Goal: Task Accomplishment & Management: Complete application form

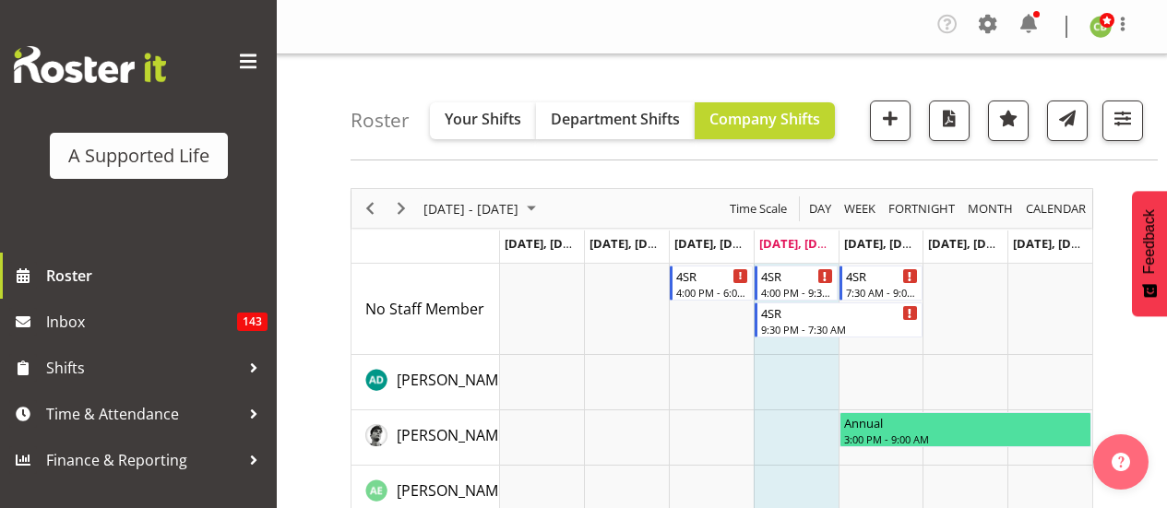
scroll to position [5258, 0]
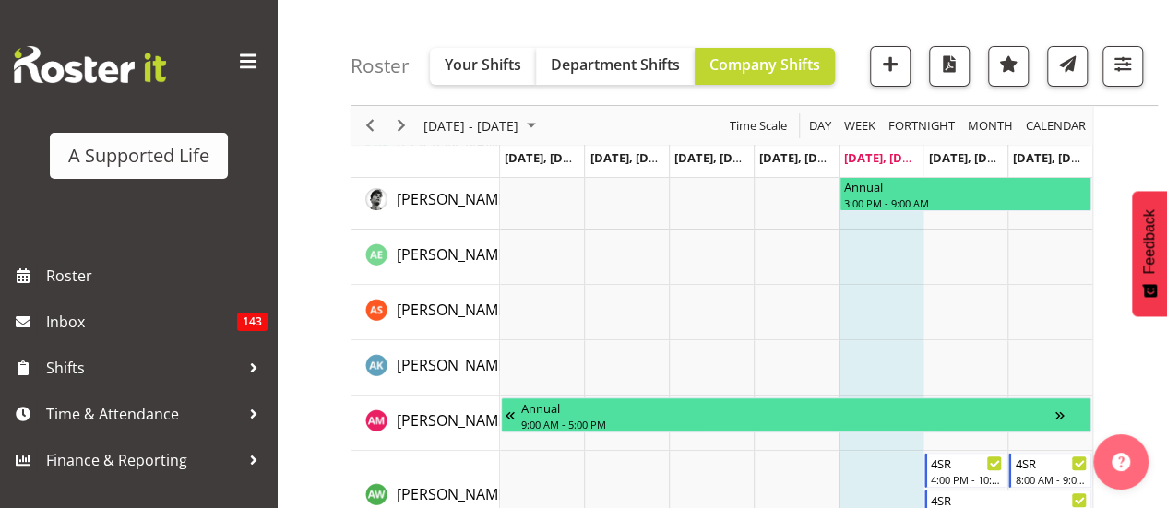
scroll to position [208, 0]
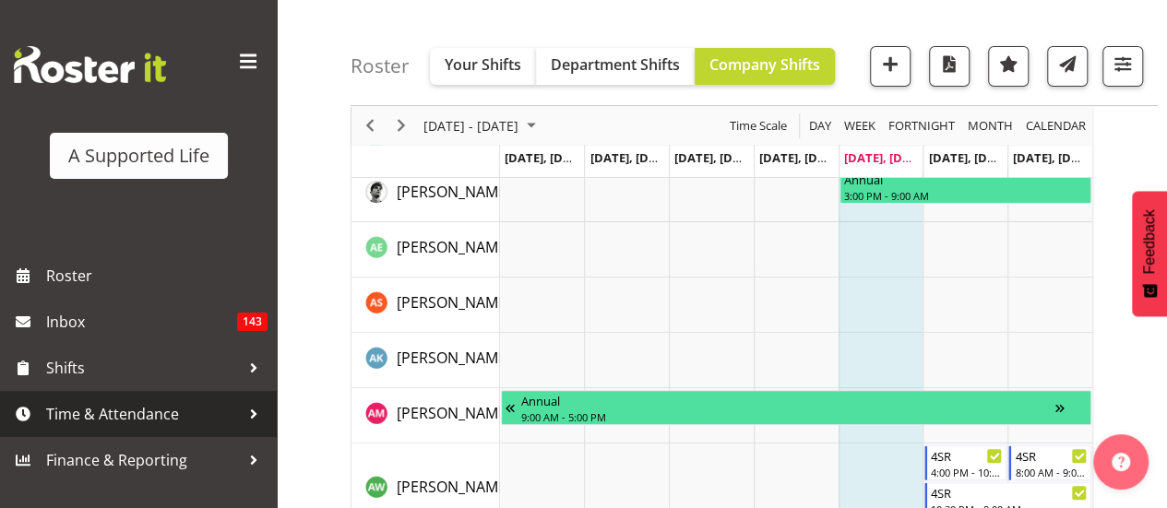
click at [133, 410] on span "Time & Attendance" at bounding box center [143, 414] width 194 height 28
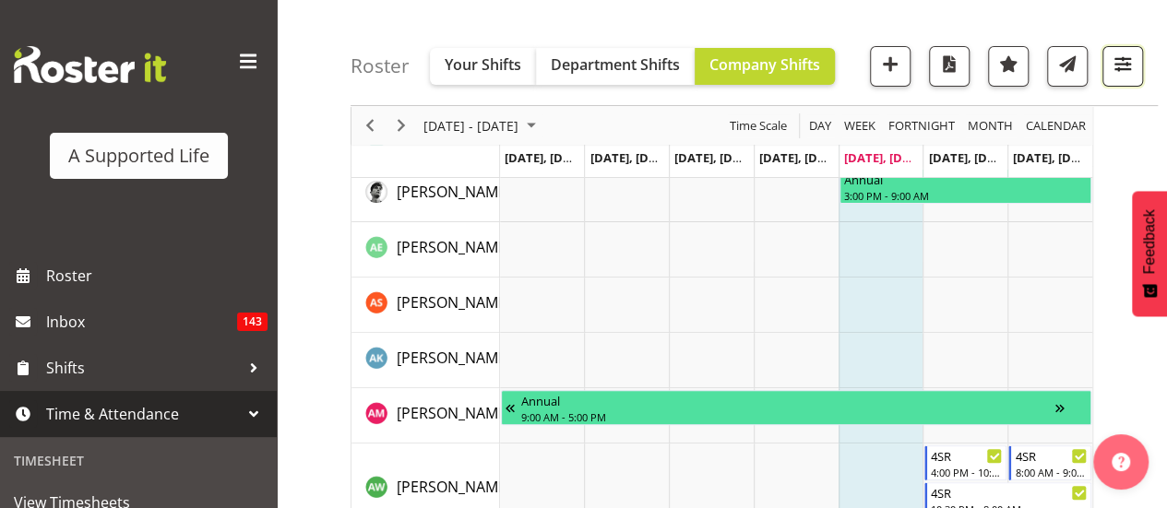
click at [1114, 68] on span "button" at bounding box center [1123, 64] width 24 height 24
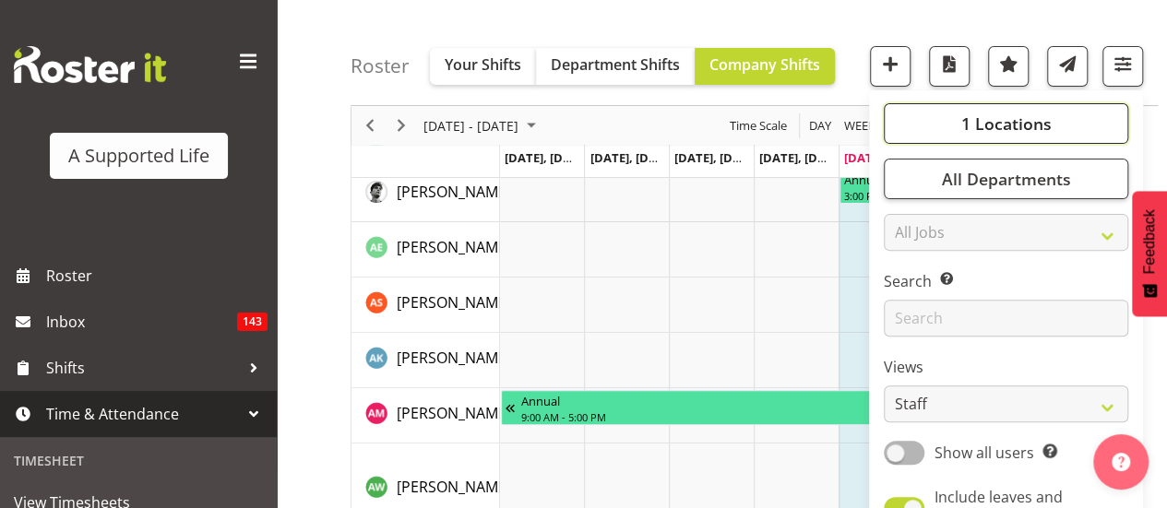
click at [1041, 122] on span "1 Locations" at bounding box center [1005, 124] width 90 height 22
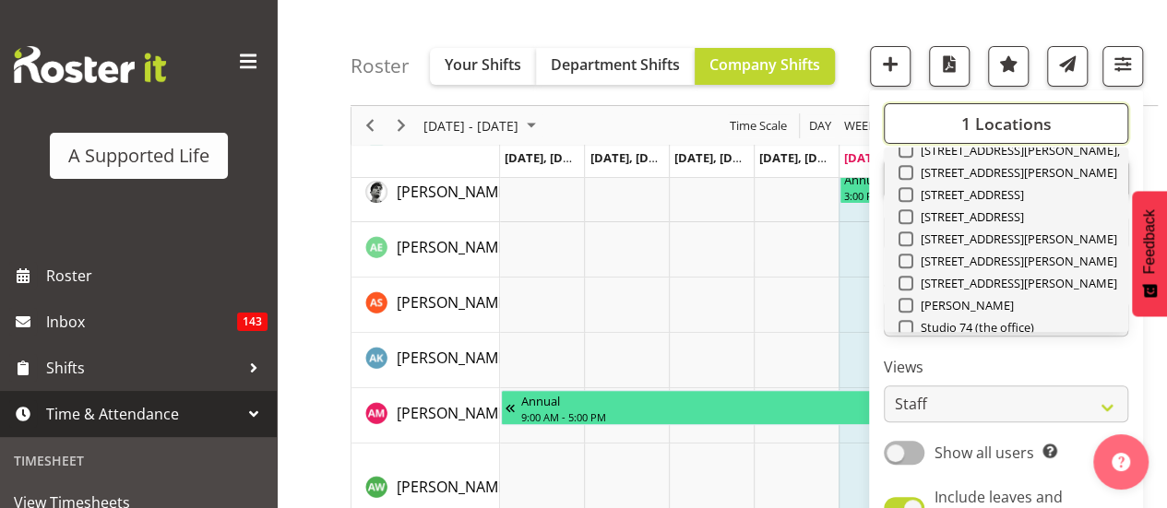
scroll to position [620, 0]
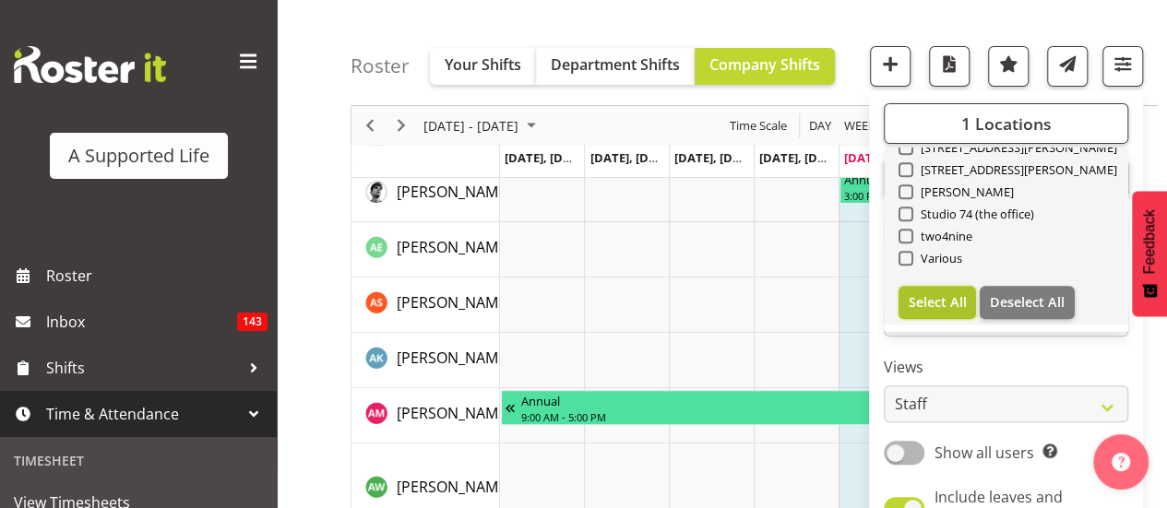
click at [916, 305] on span "Select All" at bounding box center [938, 302] width 58 height 18
checkbox input "true"
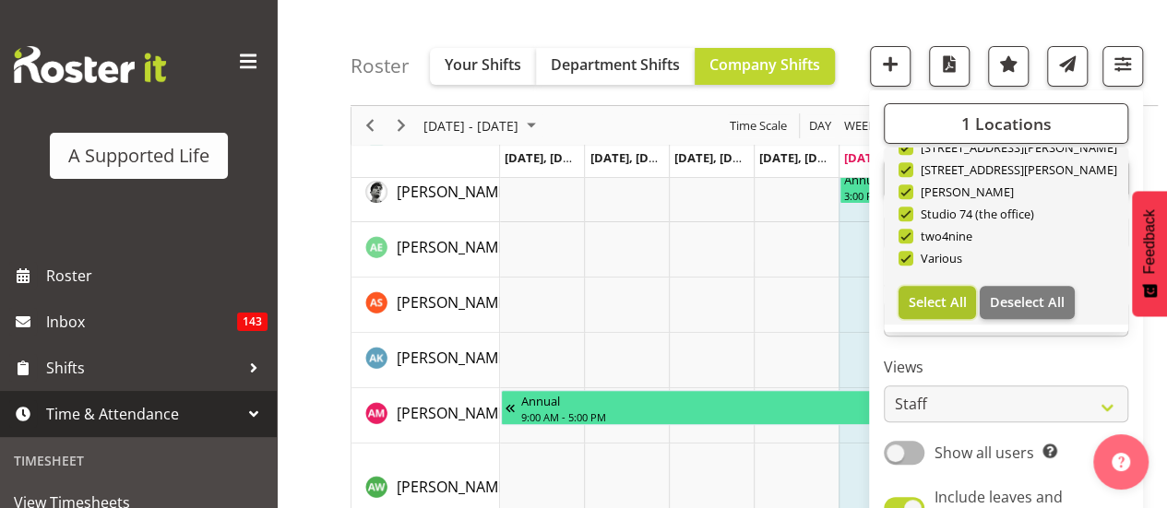
checkbox input "true"
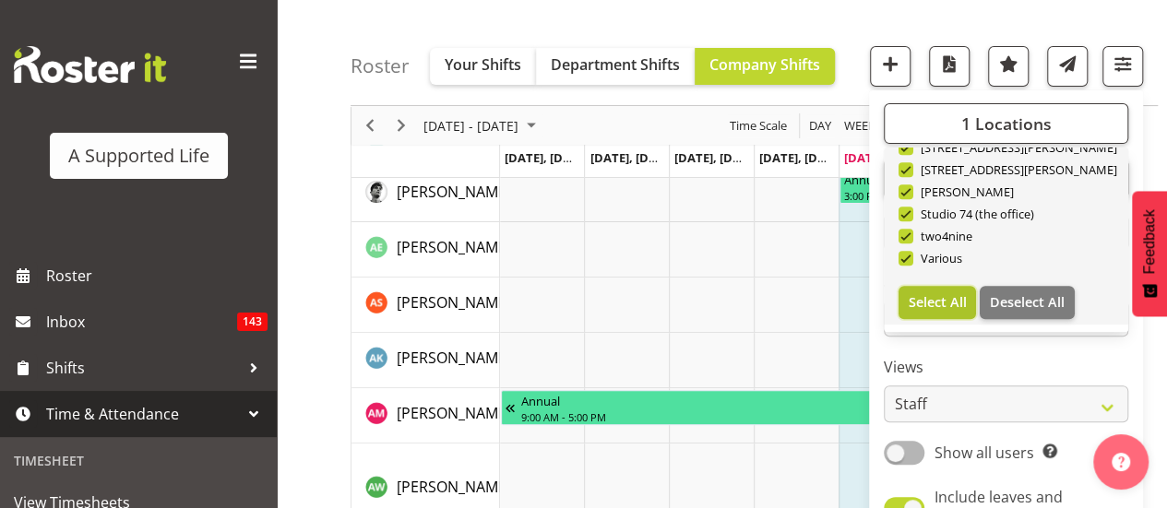
checkbox input "true"
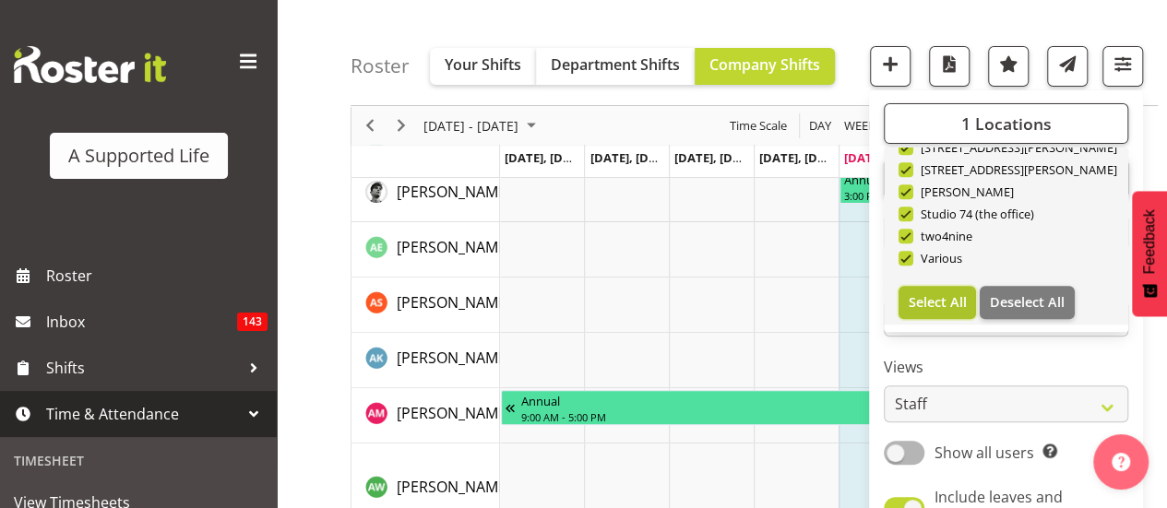
checkbox input "true"
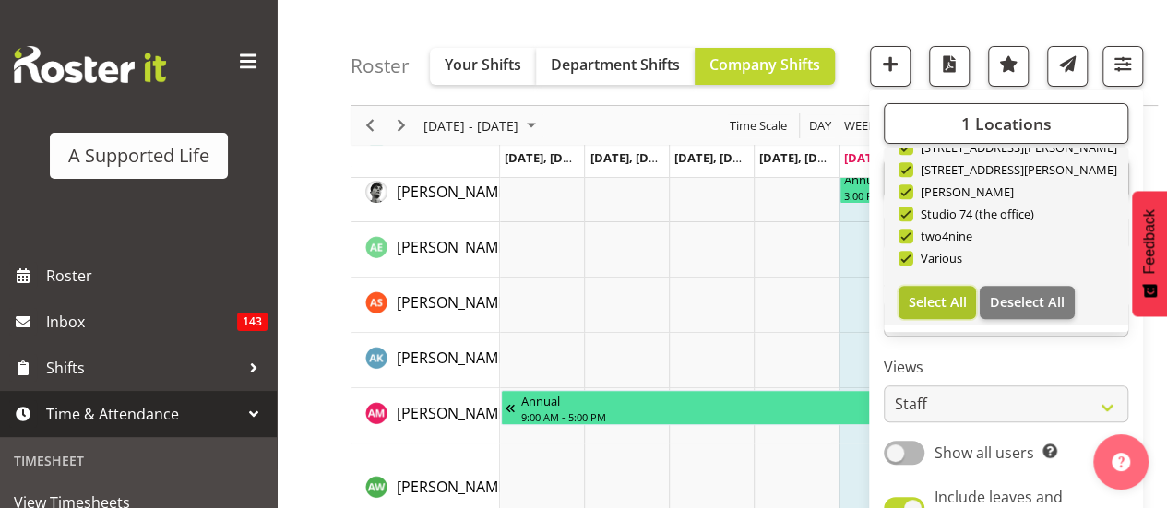
checkbox input "true"
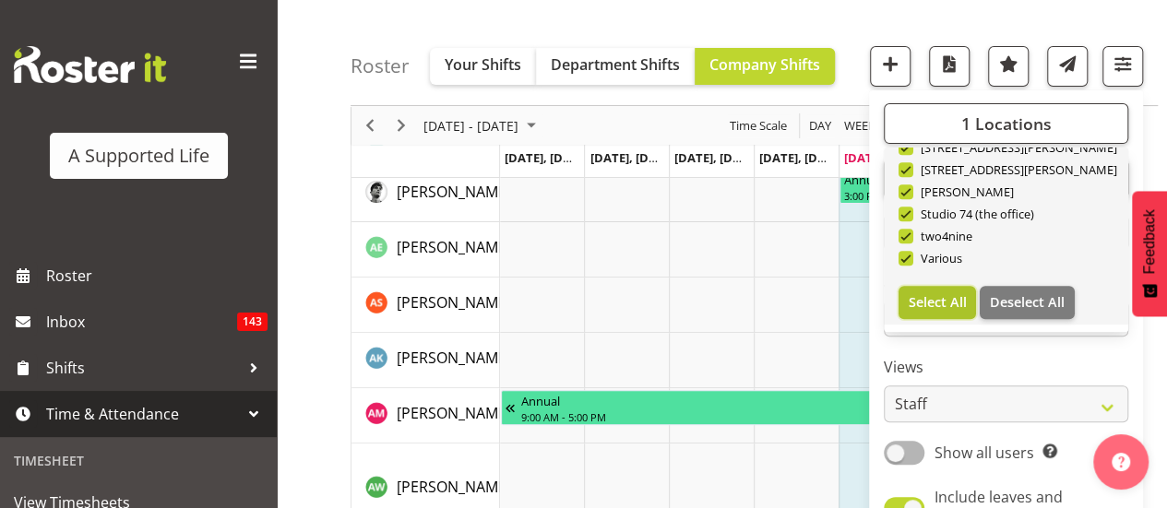
checkbox input "true"
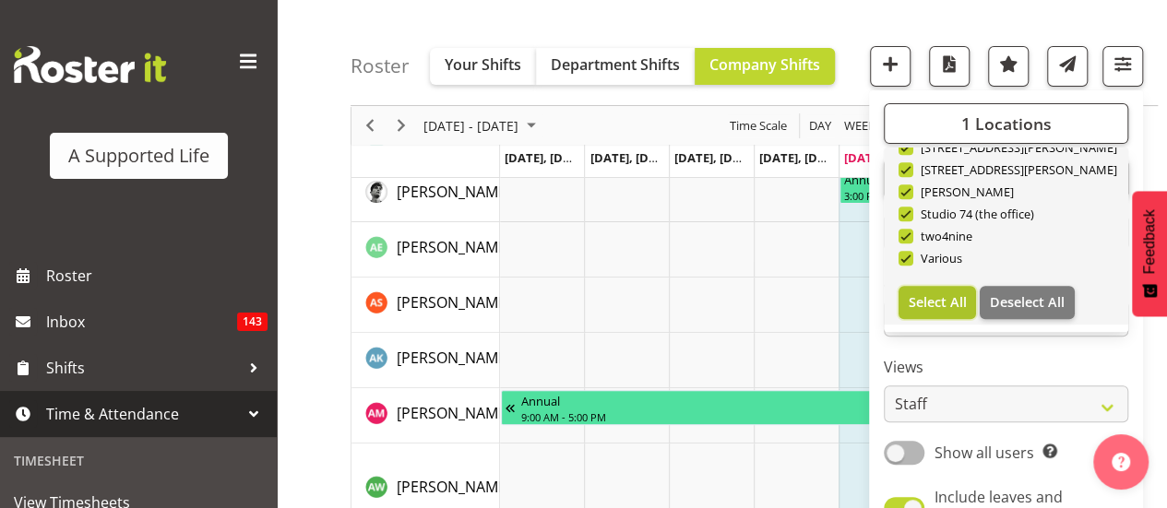
checkbox input "true"
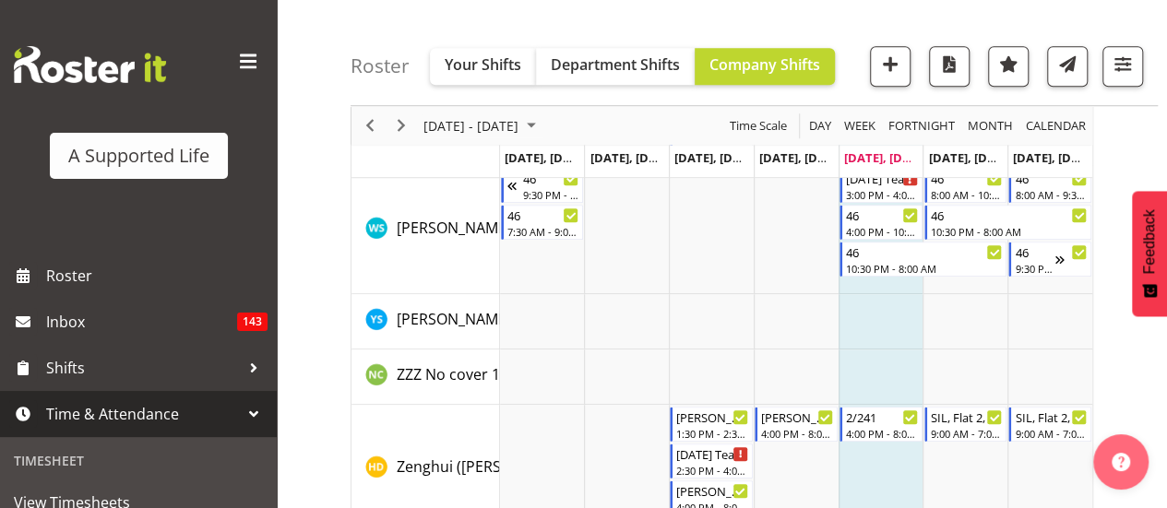
scroll to position [11305, 0]
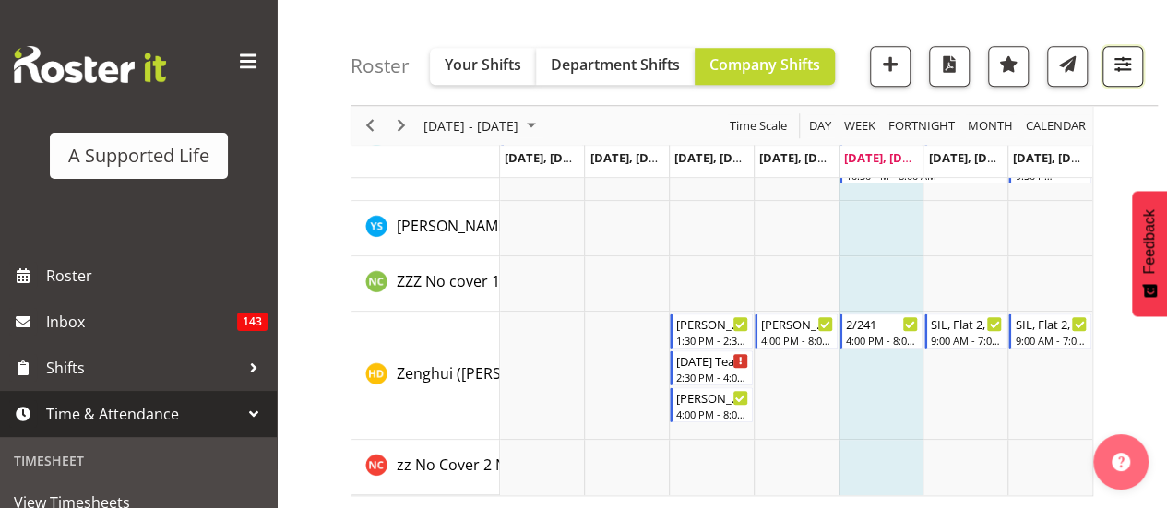
click at [1129, 62] on span "button" at bounding box center [1123, 64] width 24 height 24
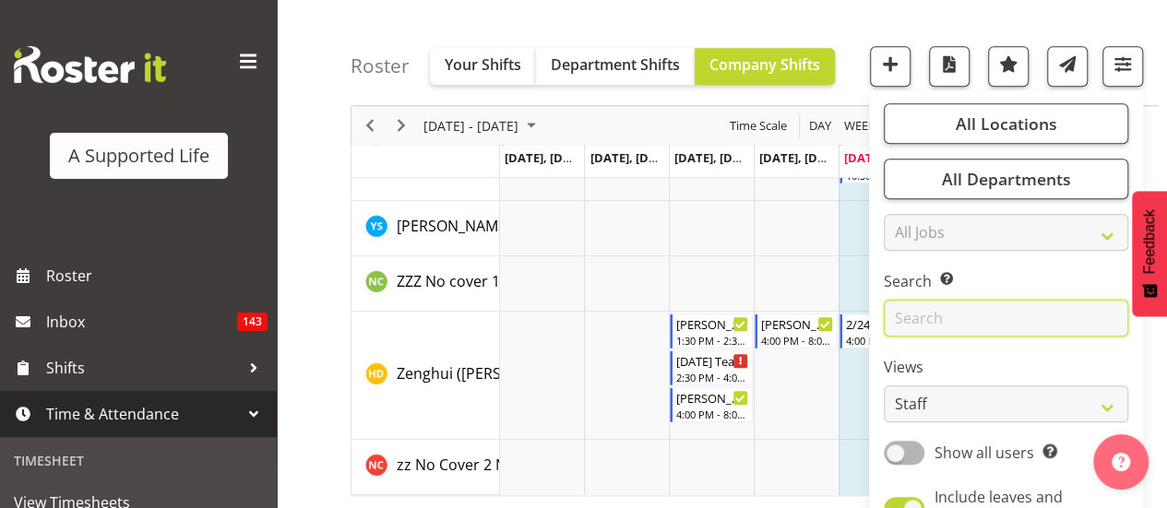
click at [930, 322] on input "text" at bounding box center [1006, 318] width 244 height 37
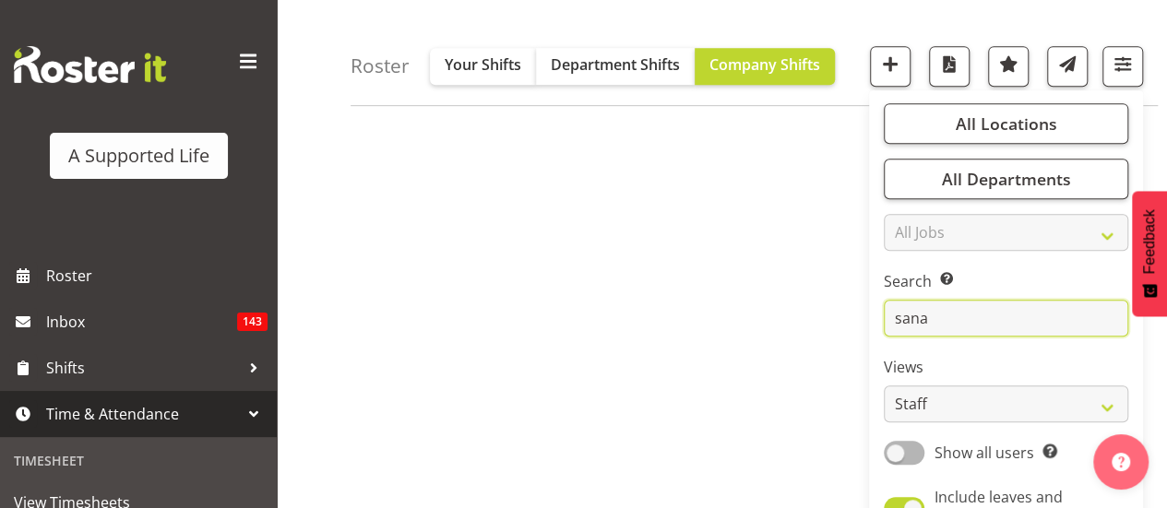
scroll to position [403, 0]
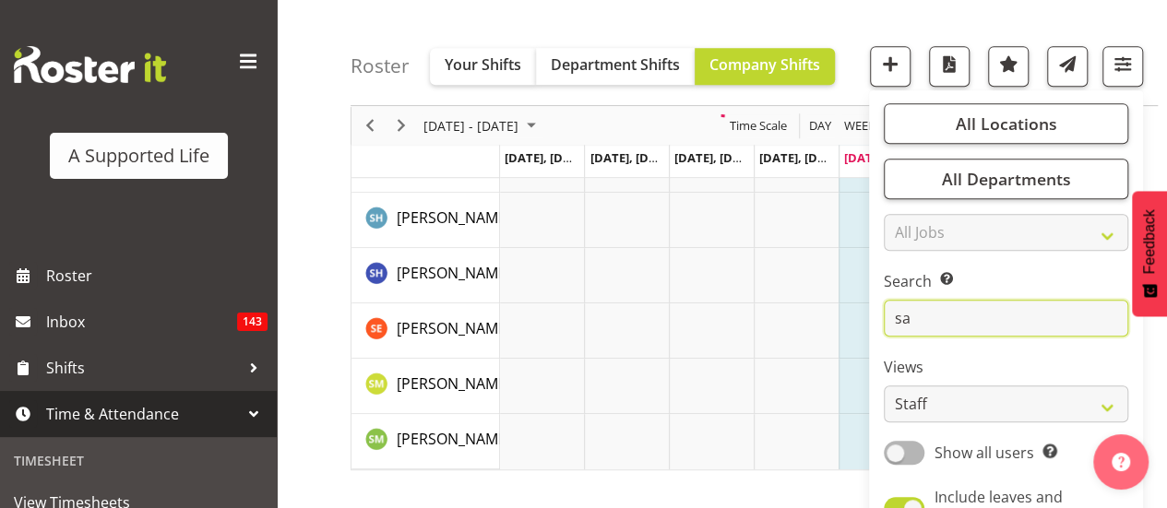
type input "s"
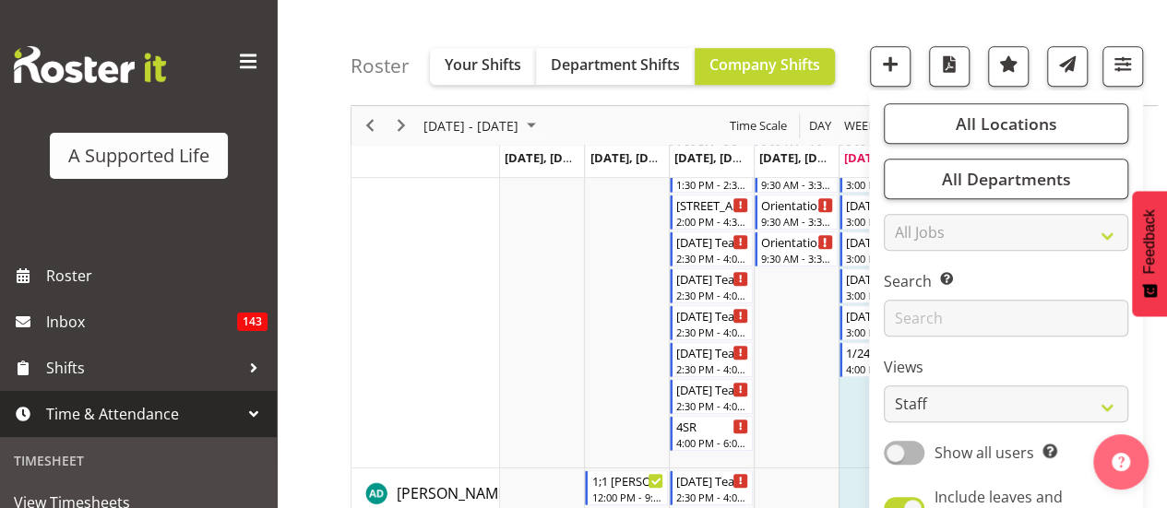
click at [823, 87] on div "Roster Your Shifts Department Shifts Company Shifts All Locations Clear 1.241 E…" at bounding box center [754, 53] width 807 height 106
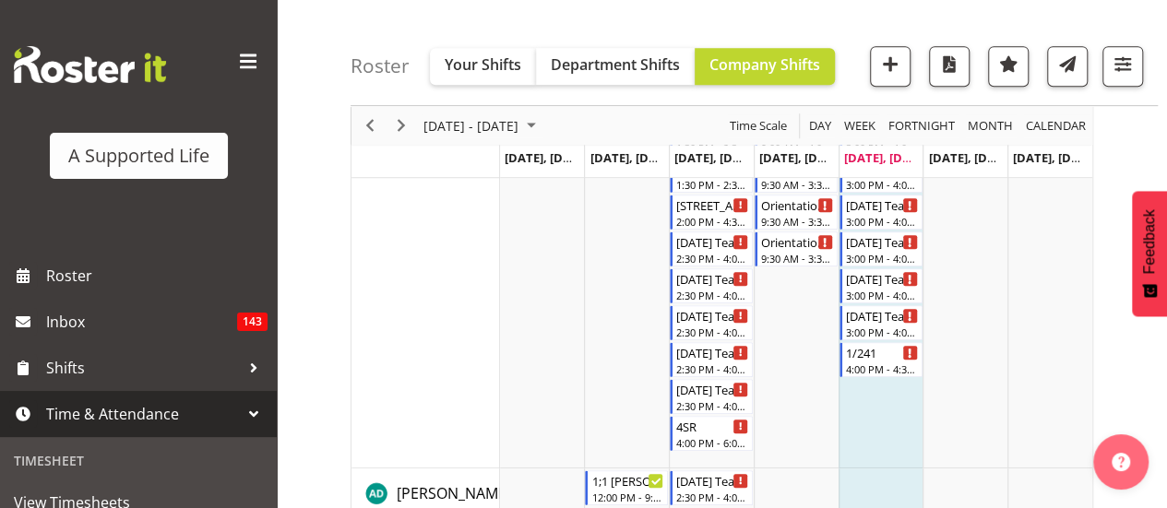
scroll to position [0, 0]
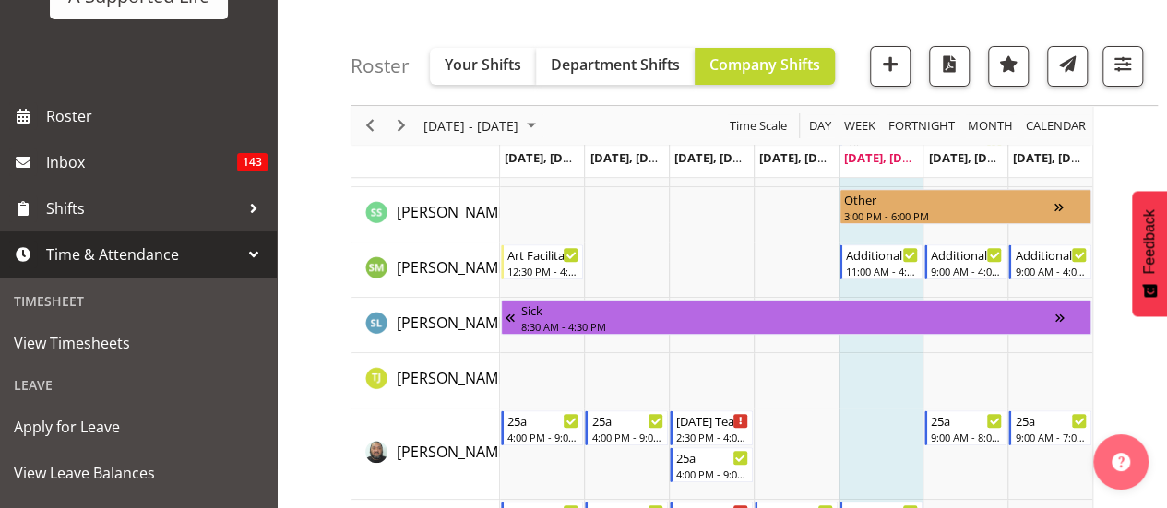
scroll to position [166, 0]
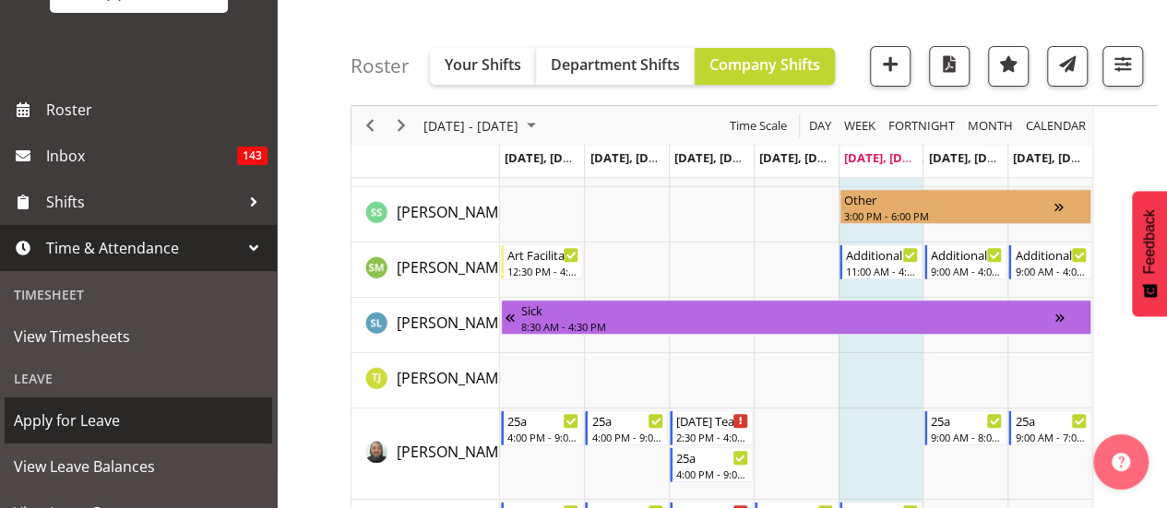
click at [120, 426] on span "Apply for Leave" at bounding box center [138, 421] width 249 height 28
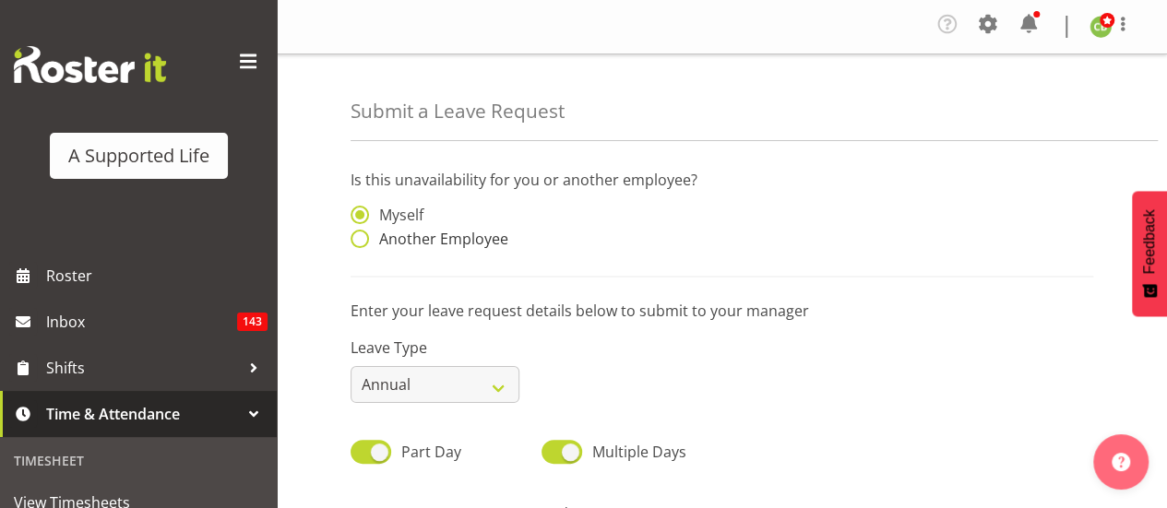
click at [352, 235] on span at bounding box center [360, 239] width 18 height 18
click at [352, 235] on input "Another Employee" at bounding box center [357, 239] width 12 height 12
radio input "true"
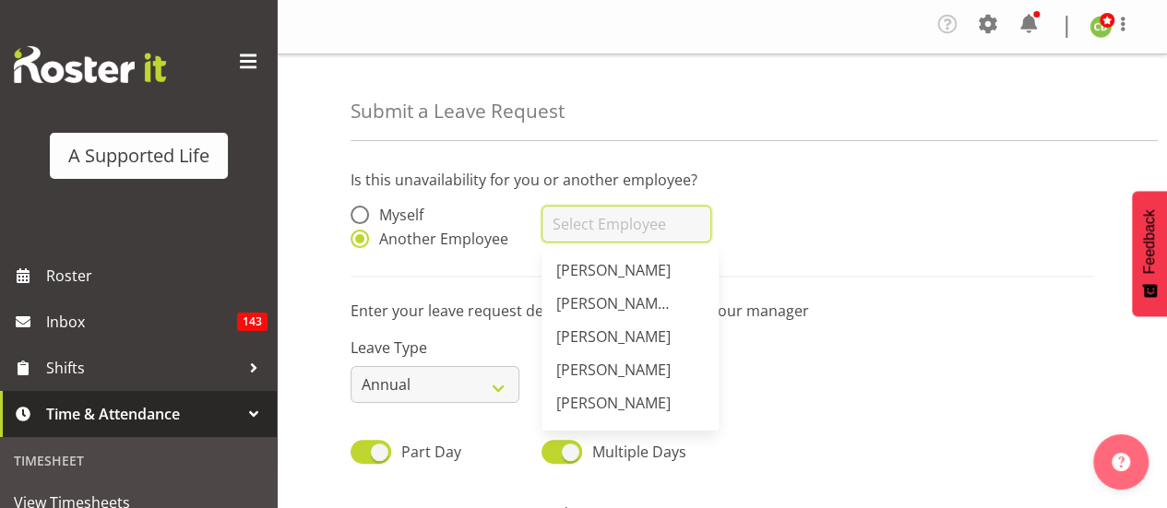
click at [579, 227] on input "text" at bounding box center [625, 224] width 169 height 37
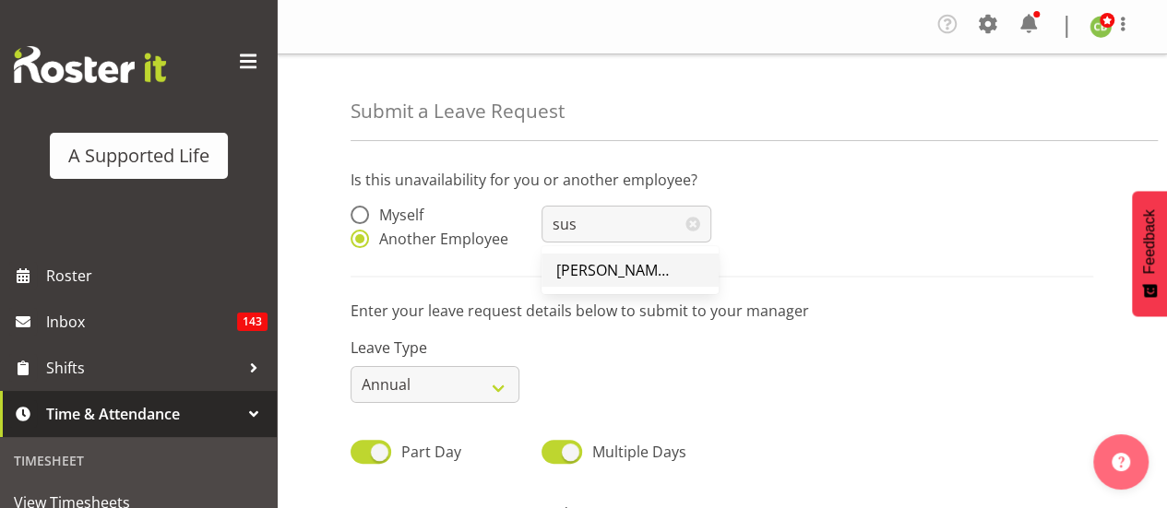
click at [586, 268] on span "[PERSON_NAME] ([PERSON_NAME]" at bounding box center [674, 270] width 237 height 20
type input "[PERSON_NAME] ([PERSON_NAME]"
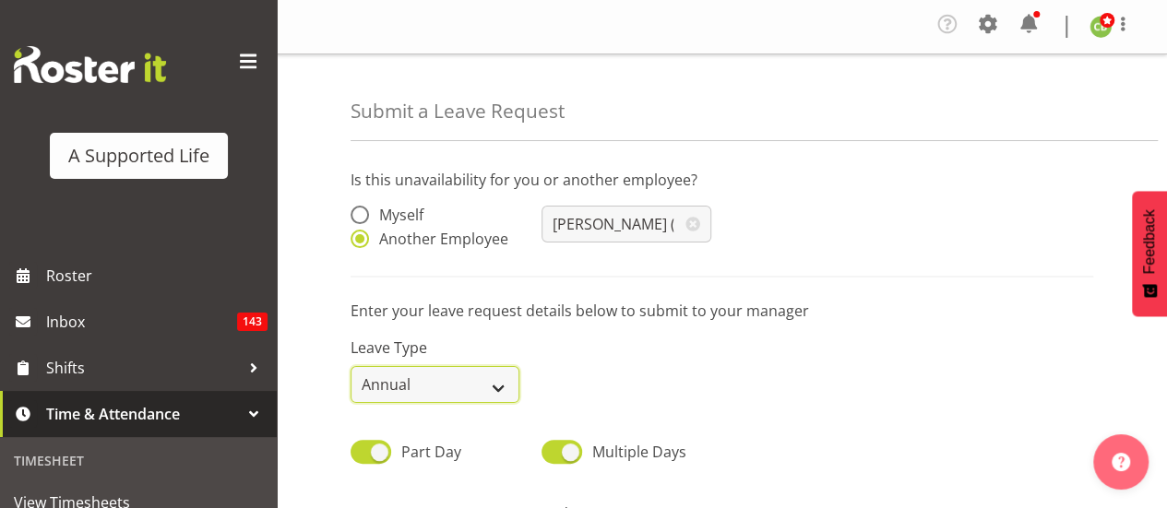
click at [445, 379] on select "Annual Sick Bereavement Domestic Violence Parental Jury Service Day In Lieu Oth…" at bounding box center [435, 384] width 169 height 37
select select "Sick"
click at [351, 366] on select "Annual Sick Bereavement Domestic Violence Parental Jury Service Day In Lieu Oth…" at bounding box center [435, 384] width 169 height 37
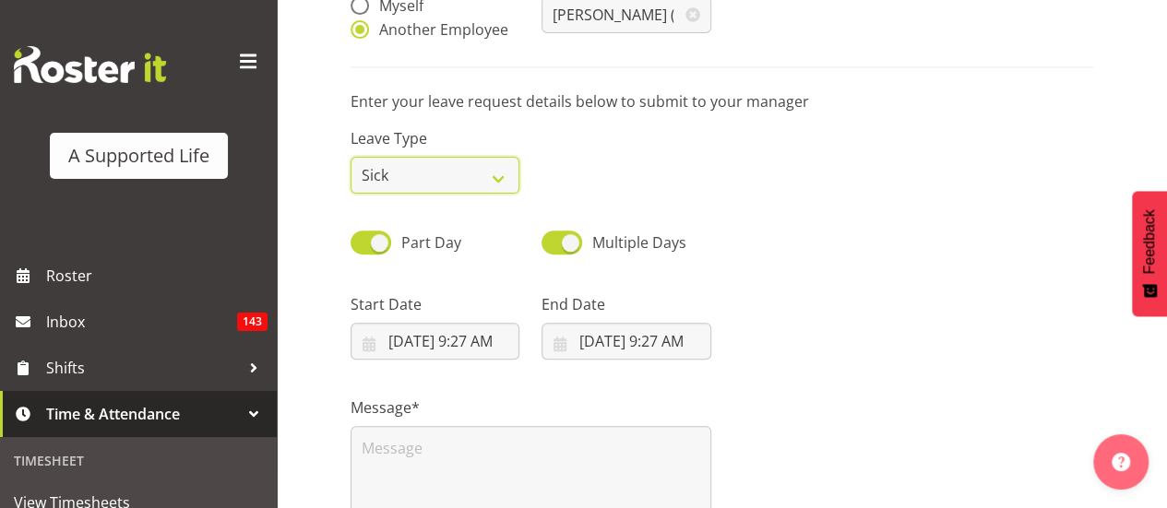
scroll to position [299, 0]
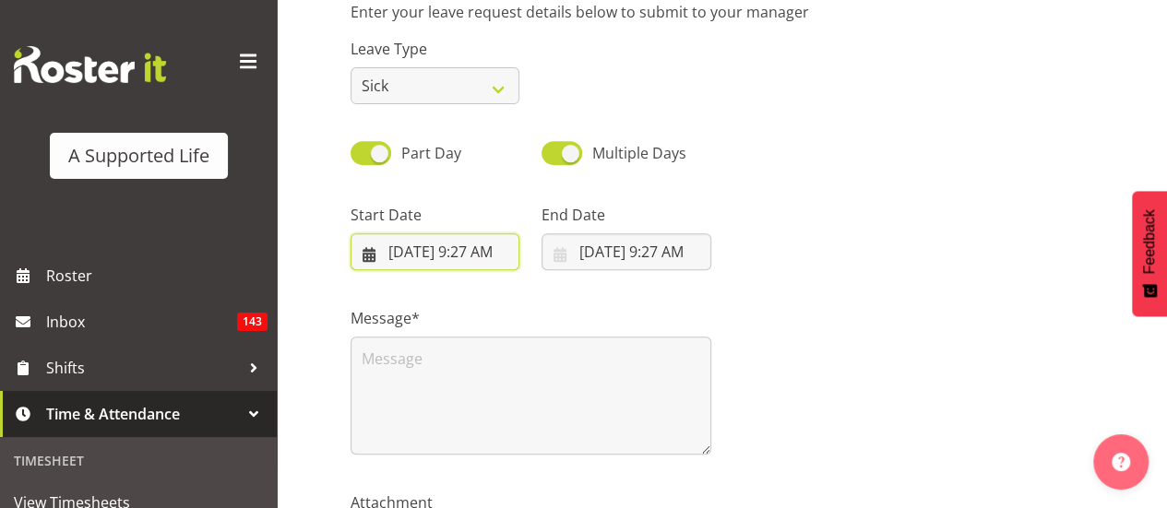
click at [465, 249] on input "9/5/2025, 9:27 AM" at bounding box center [435, 251] width 169 height 37
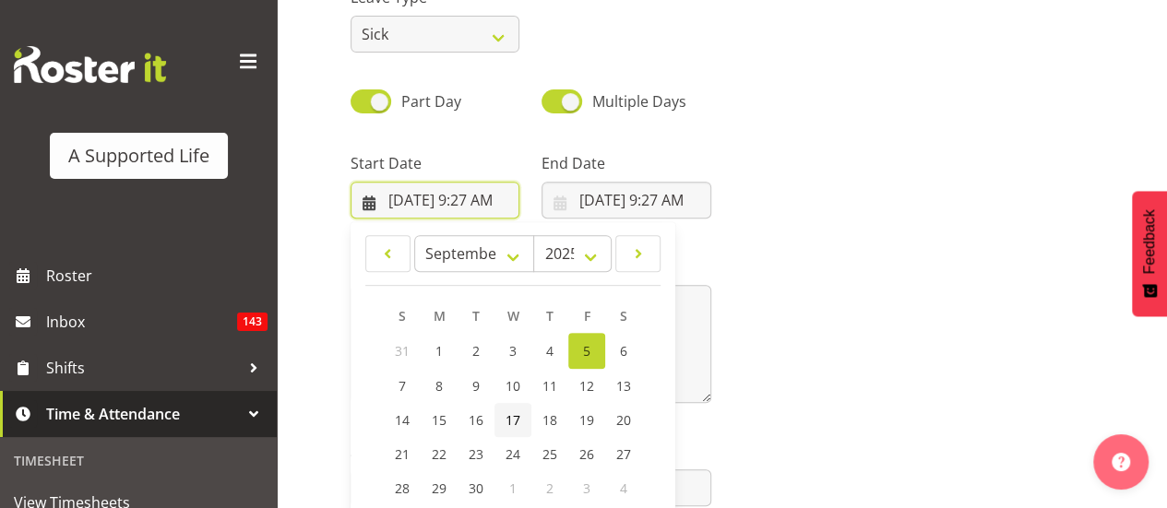
scroll to position [443, 0]
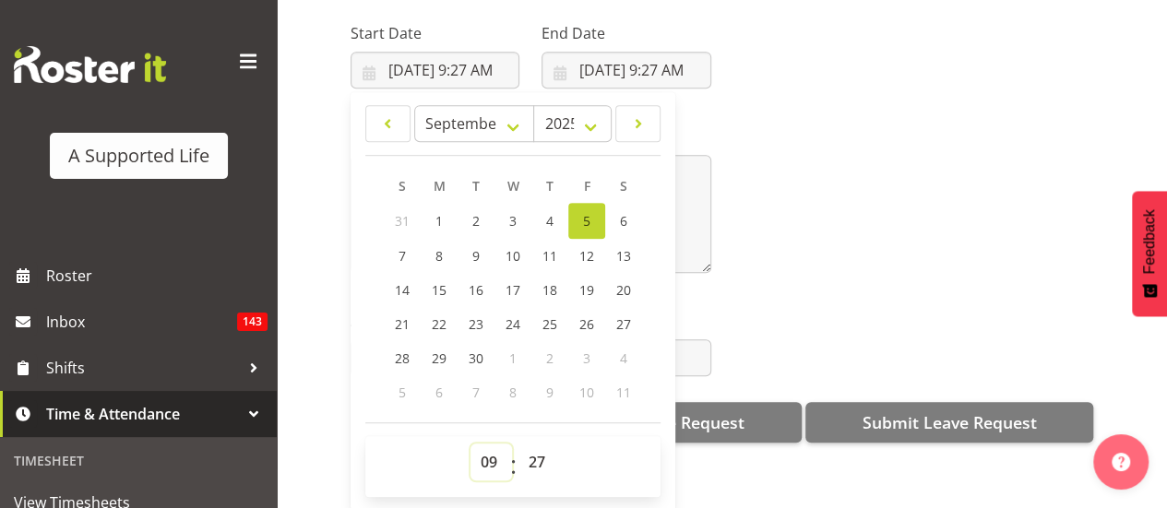
click at [485, 444] on select "00 01 02 03 04 05 06 07 08 09 10 11 12 13 14 15 16 17 18 19 20 21 22 23" at bounding box center [491, 462] width 42 height 37
select select "11"
click at [470, 444] on select "00 01 02 03 04 05 06 07 08 09 10 11 12 13 14 15 16 17 18 19 20 21 22 23" at bounding box center [491, 462] width 42 height 37
type input "9/5/2025, 11:27 AM"
click at [539, 447] on select "00 01 02 03 04 05 06 07 08 09 10 11 12 13 14 15 16 17 18 19 20 21 22 23 24 25 2…" at bounding box center [539, 462] width 42 height 37
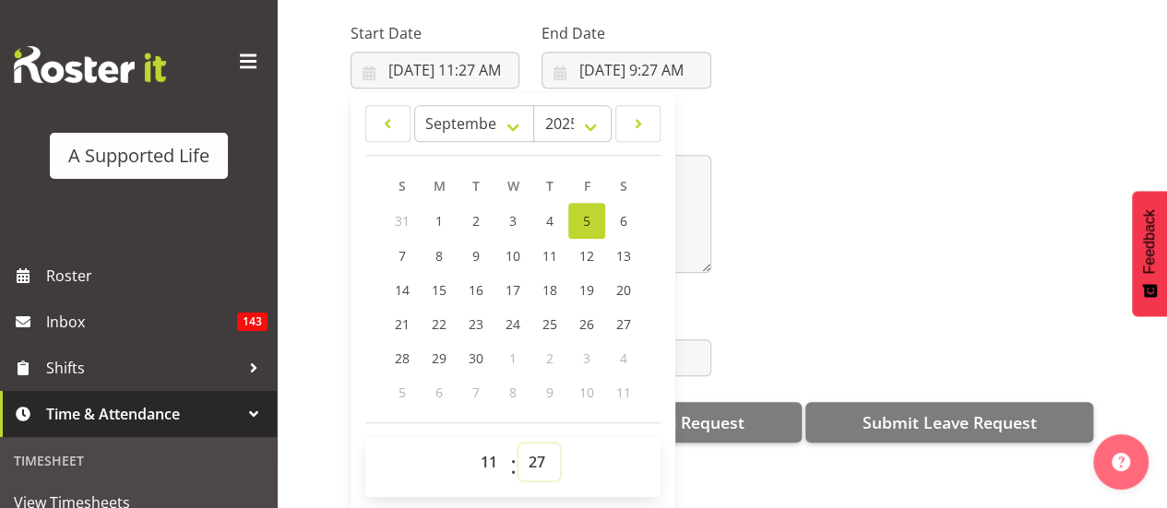
select select "0"
click at [518, 444] on select "00 01 02 03 04 05 06 07 08 09 10 11 12 13 14 15 16 17 18 19 20 21 22 23 24 25 2…" at bounding box center [539, 462] width 42 height 37
type input "9/5/2025, 11:00 AM"
click at [878, 214] on div "Message*" at bounding box center [721, 192] width 765 height 184
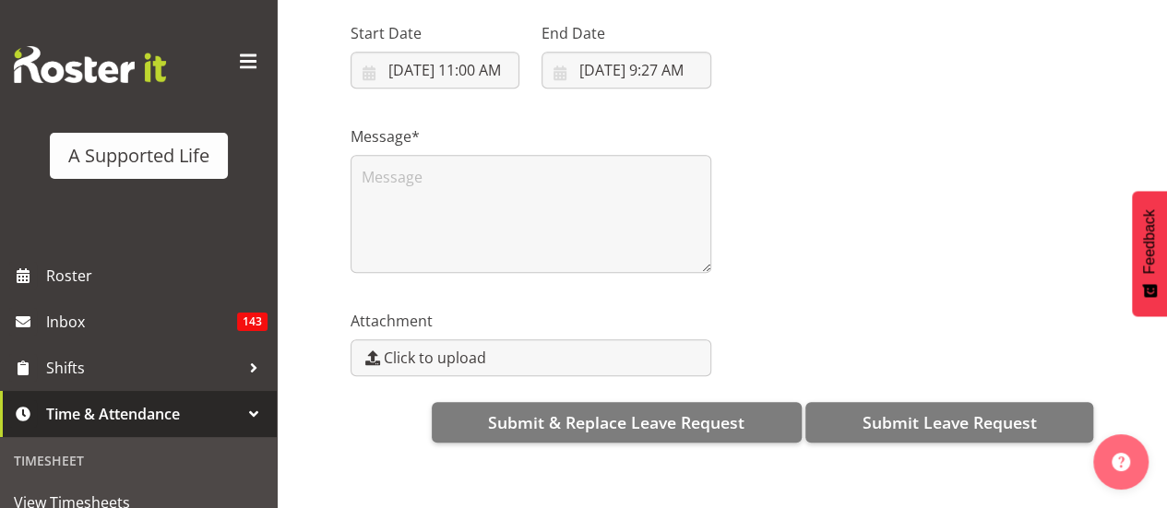
scroll to position [0, 0]
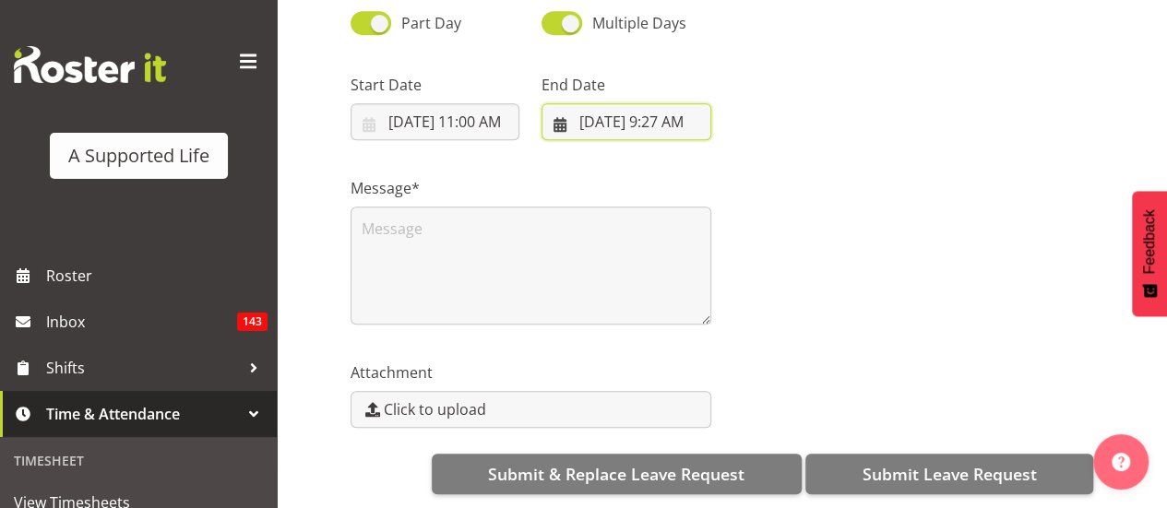
click at [677, 103] on input "9/5/2025, 9:27 AM" at bounding box center [625, 121] width 169 height 37
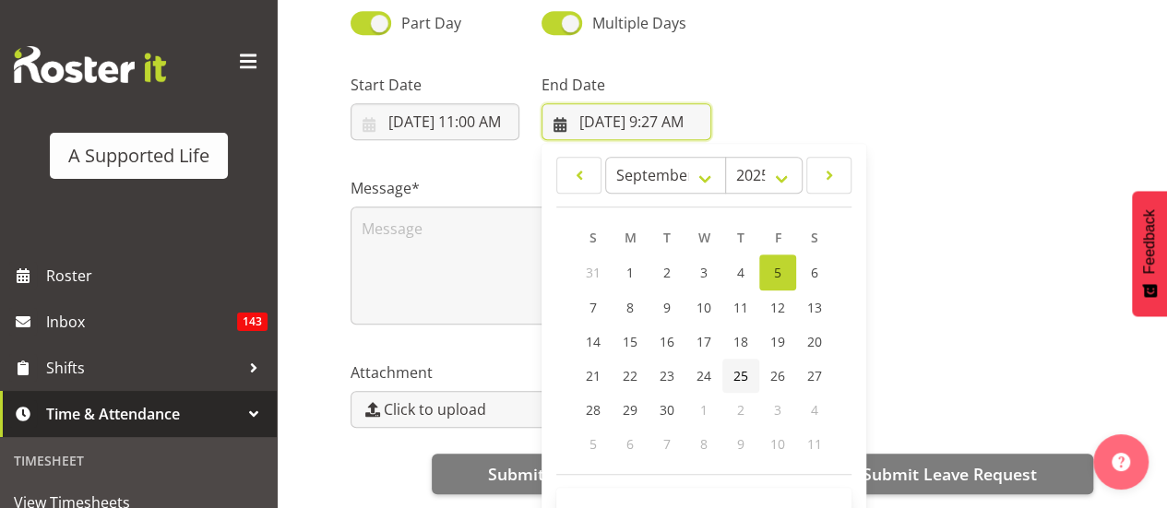
scroll to position [52, 0]
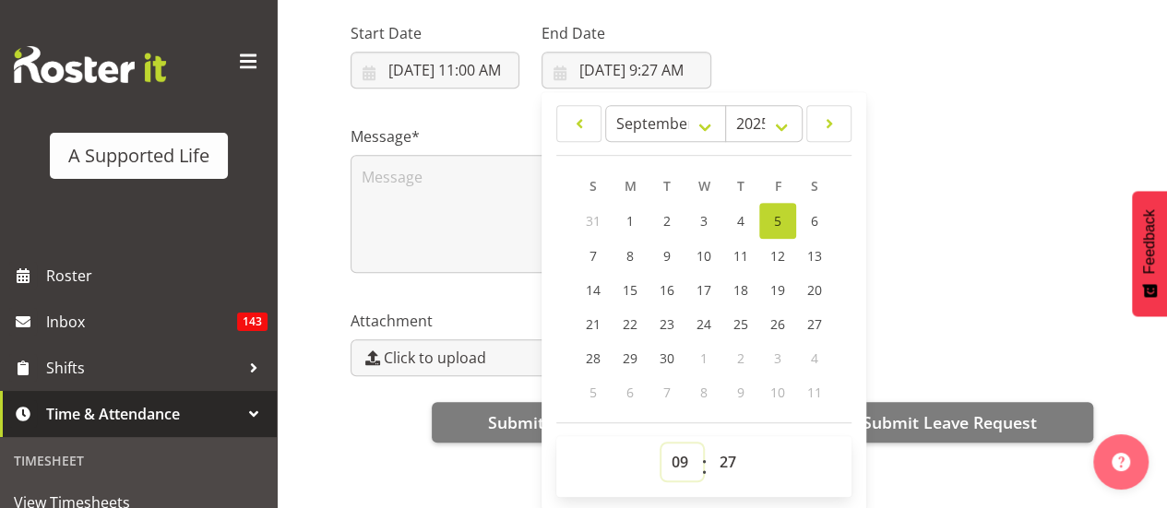
click at [676, 444] on select "00 01 02 03 04 05 06 07 08 09 10 11 12 13 14 15 16 17 18 19 20 21 22 23" at bounding box center [682, 462] width 42 height 37
select select "16"
click at [661, 444] on select "00 01 02 03 04 05 06 07 08 09 10 11 12 13 14 15 16 17 18 19 20 21 22 23" at bounding box center [682, 462] width 42 height 37
type input "9/5/2025, 4:27 PM"
click at [720, 448] on select "00 01 02 03 04 05 06 07 08 09 10 11 12 13 14 15 16 17 18 19 20 21 22 23 24 25 2…" at bounding box center [730, 462] width 42 height 37
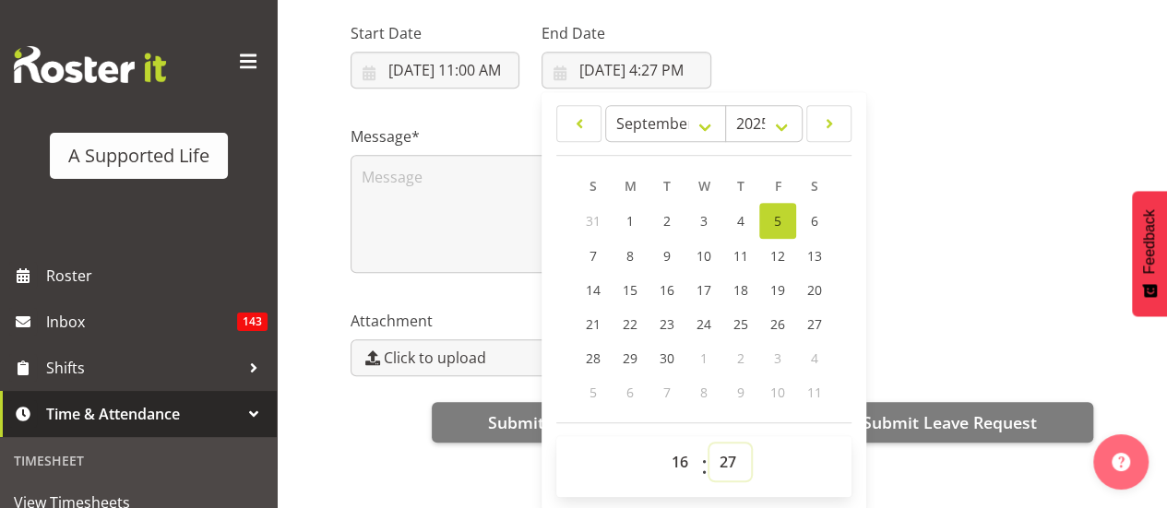
select select "0"
click at [709, 444] on select "00 01 02 03 04 05 06 07 08 09 10 11 12 13 14 15 16 17 18 19 20 21 22 23 24 25 2…" at bounding box center [730, 462] width 42 height 37
type input "9/5/2025, 4:00 PM"
click at [419, 155] on textarea at bounding box center [531, 214] width 361 height 118
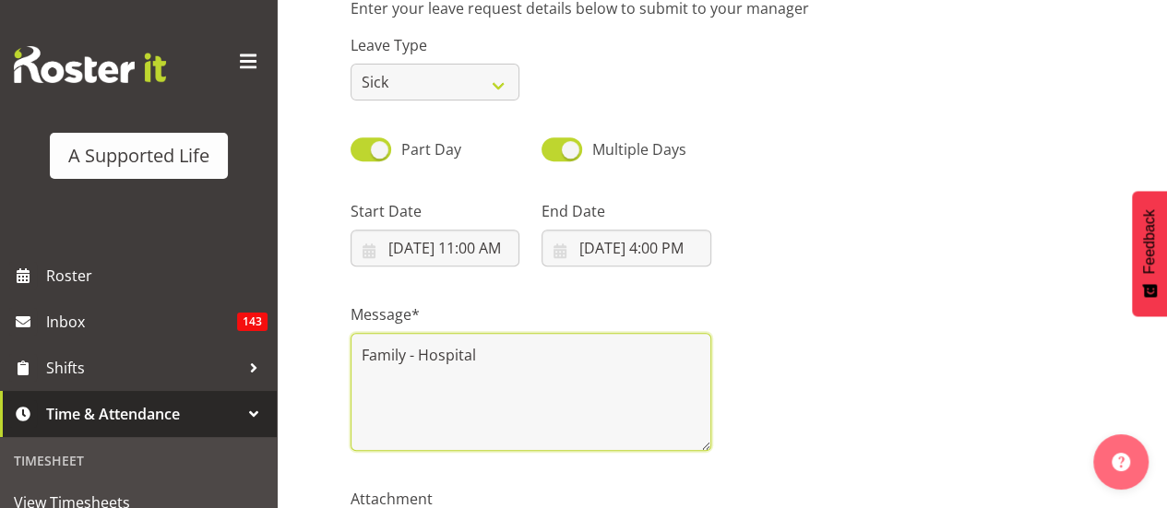
scroll to position [443, 0]
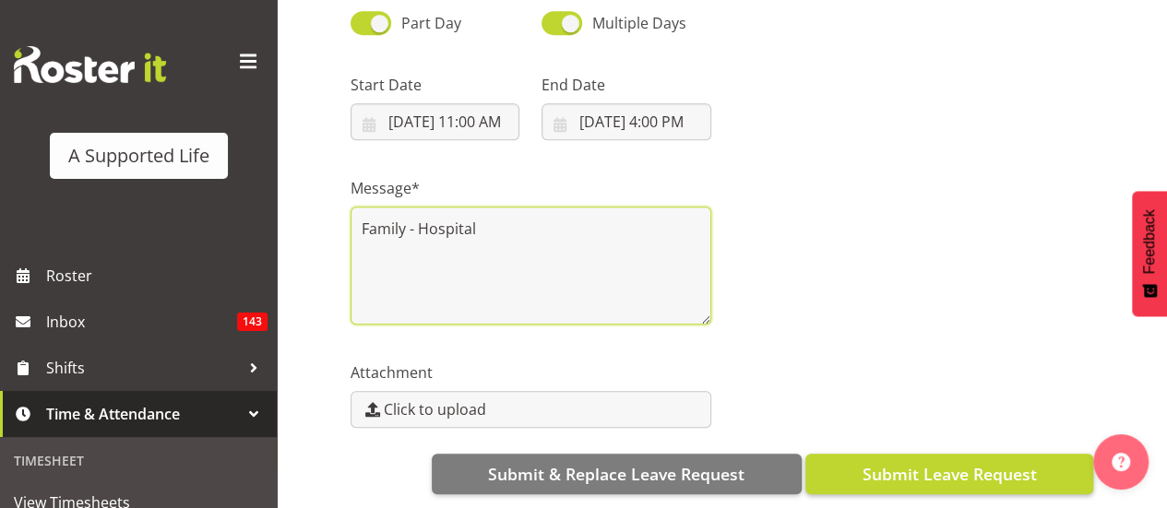
type textarea "Family - Hospital"
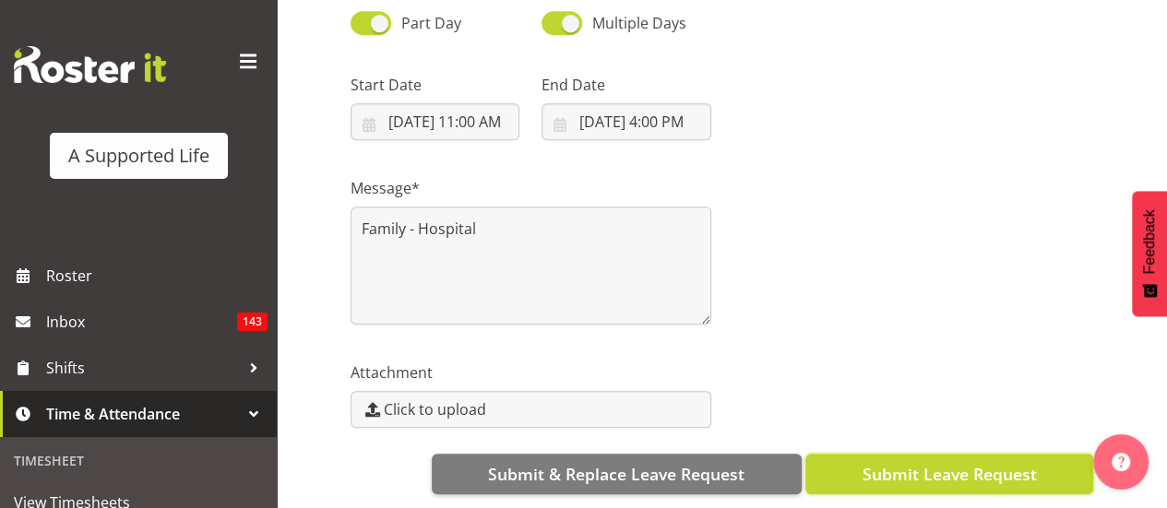
click at [930, 462] on span "Submit Leave Request" at bounding box center [949, 474] width 174 height 24
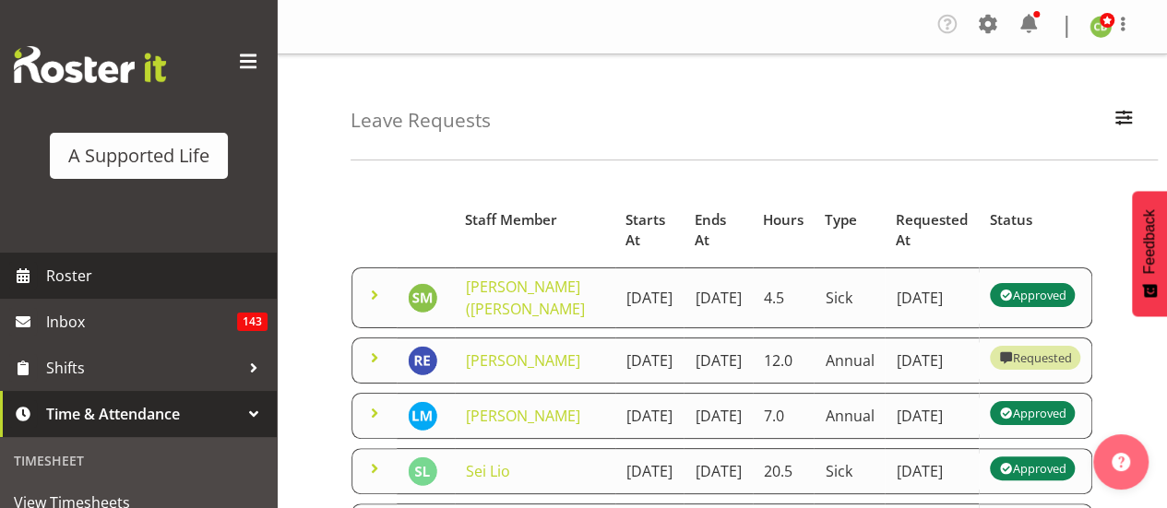
click at [134, 286] on span "Roster" at bounding box center [156, 276] width 221 height 28
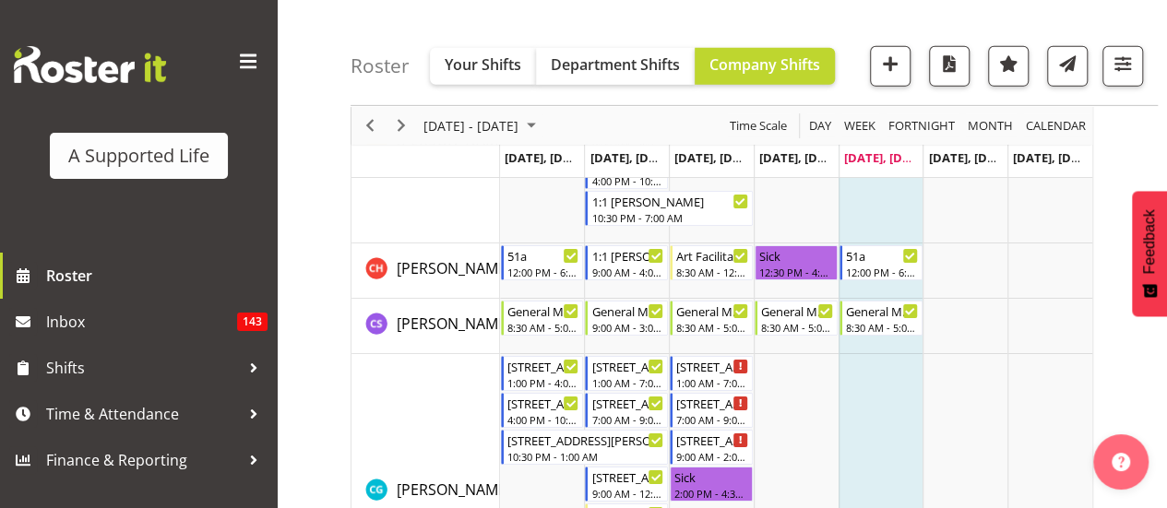
scroll to position [2963, 0]
